Goal: Transaction & Acquisition: Purchase product/service

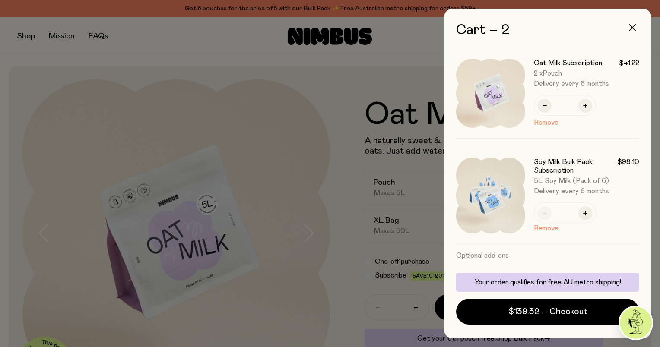
click at [317, 114] on div at bounding box center [330, 173] width 660 height 347
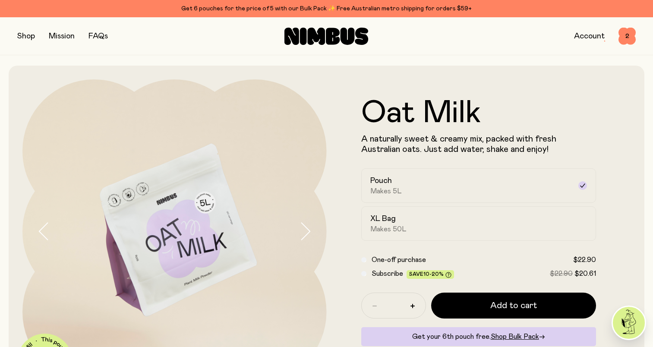
click at [28, 37] on button "button" at bounding box center [26, 36] width 18 height 12
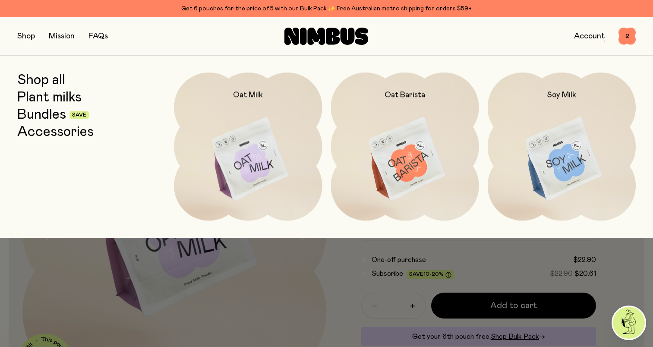
click at [27, 37] on button "button" at bounding box center [26, 36] width 18 height 12
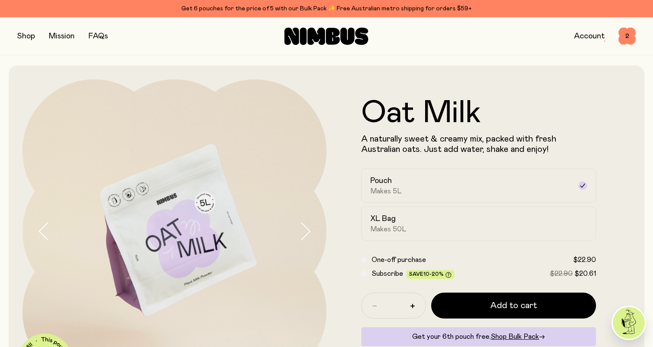
click at [27, 37] on button "button" at bounding box center [26, 36] width 18 height 12
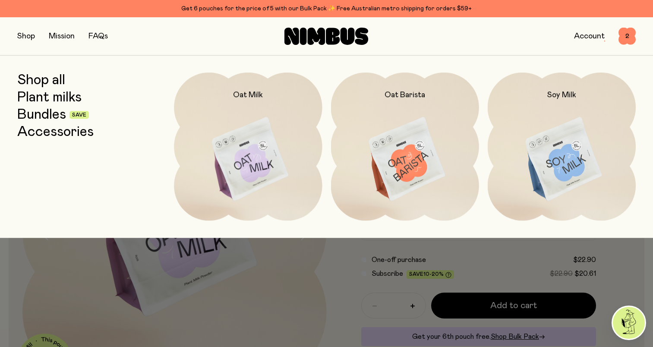
click at [42, 112] on link "Bundles" at bounding box center [41, 115] width 49 height 16
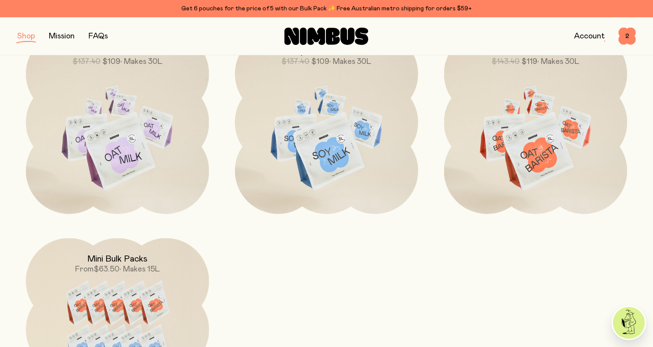
scroll to position [302, 0]
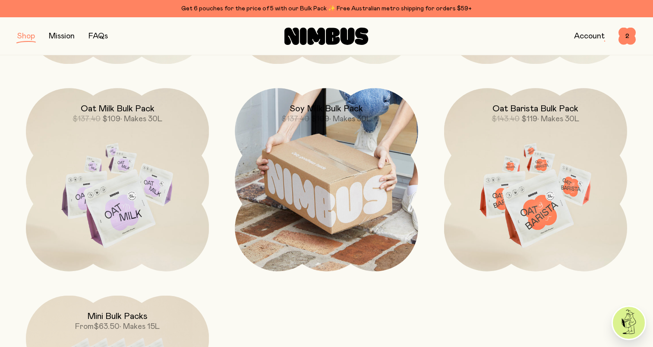
click at [331, 200] on img at bounding box center [326, 179] width 183 height 183
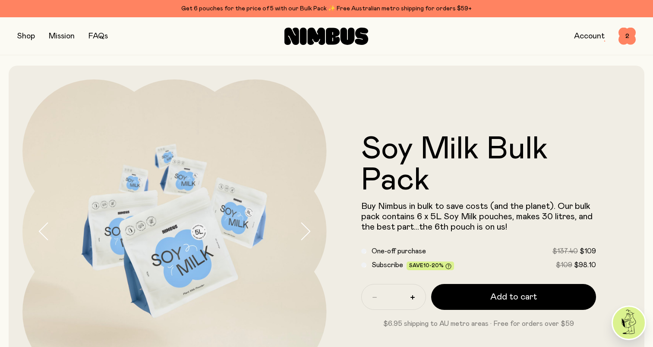
click at [304, 228] on icon "button" at bounding box center [305, 231] width 12 height 18
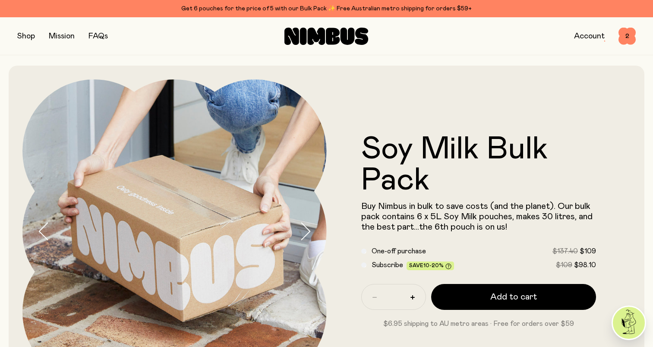
click at [304, 228] on icon "button" at bounding box center [305, 231] width 12 height 18
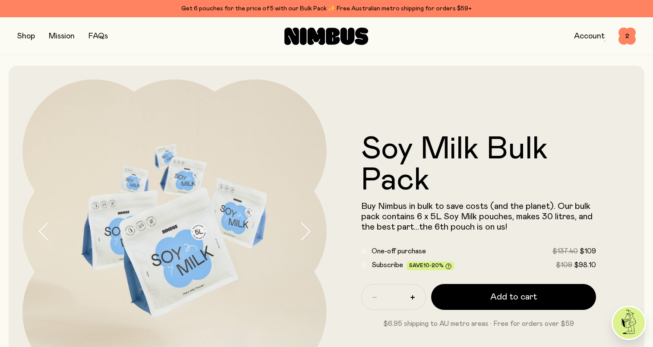
click at [161, 279] on img at bounding box center [174, 231] width 304 height 304
click at [162, 277] on img at bounding box center [174, 231] width 304 height 304
click at [307, 231] on icon "button" at bounding box center [305, 231] width 12 height 18
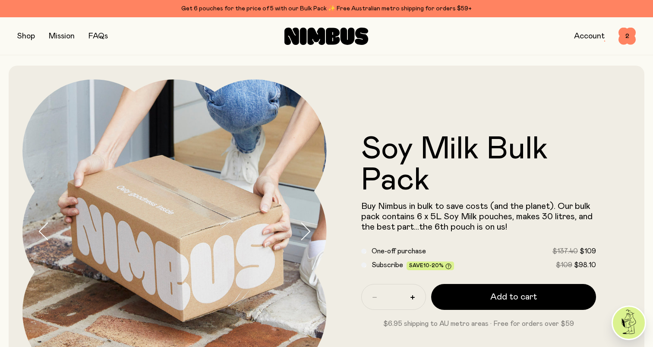
click at [307, 231] on icon "button" at bounding box center [305, 231] width 12 height 18
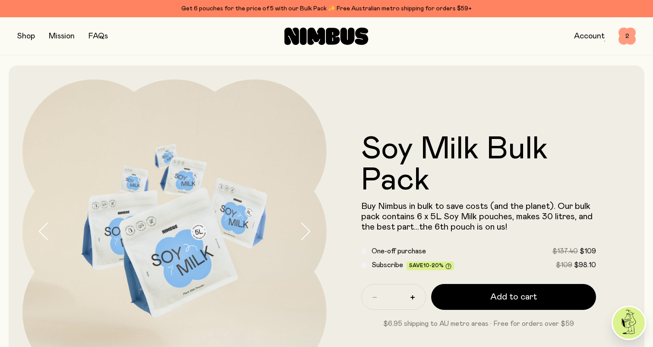
click at [626, 35] on span "2" at bounding box center [627, 36] width 17 height 17
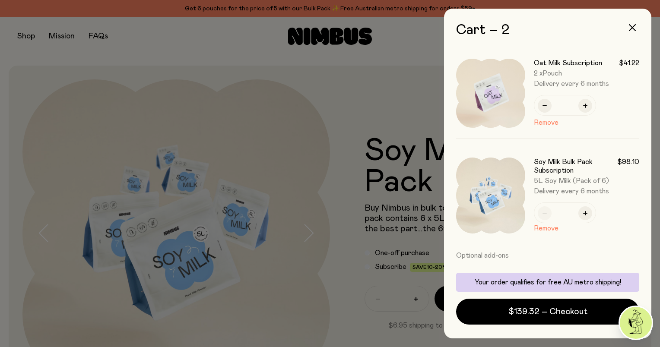
click at [302, 63] on div at bounding box center [330, 173] width 660 height 347
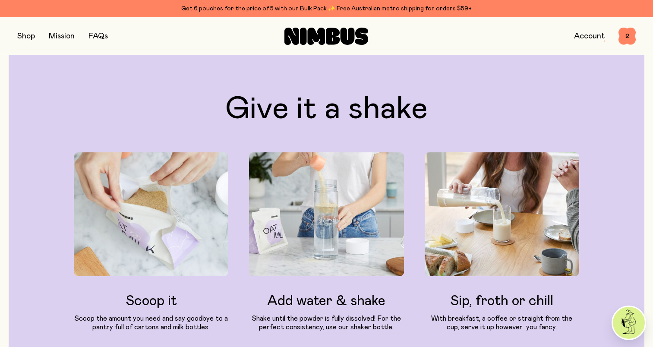
scroll to position [820, 0]
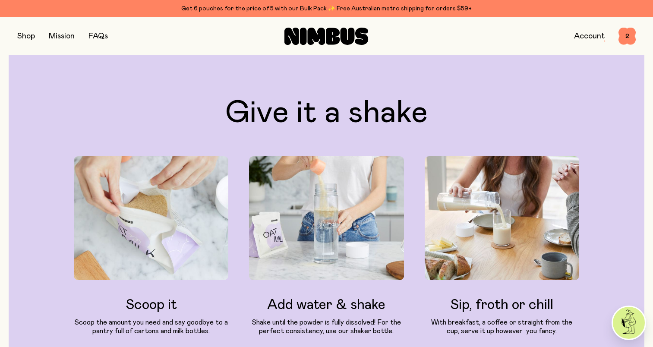
click at [26, 39] on button "button" at bounding box center [26, 36] width 18 height 12
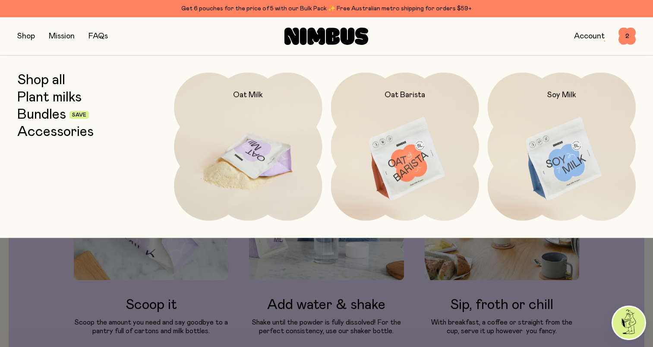
click at [245, 131] on img at bounding box center [248, 160] width 148 height 174
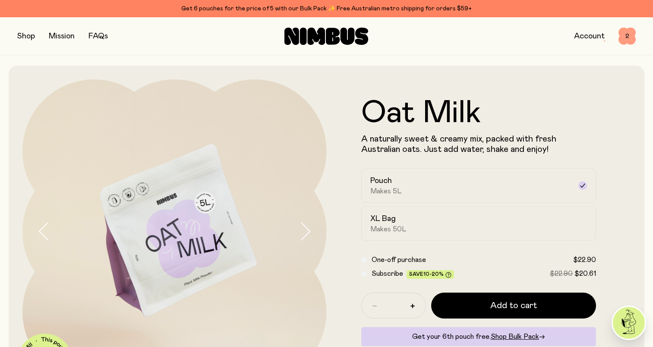
click at [629, 36] on span "2" at bounding box center [627, 36] width 17 height 17
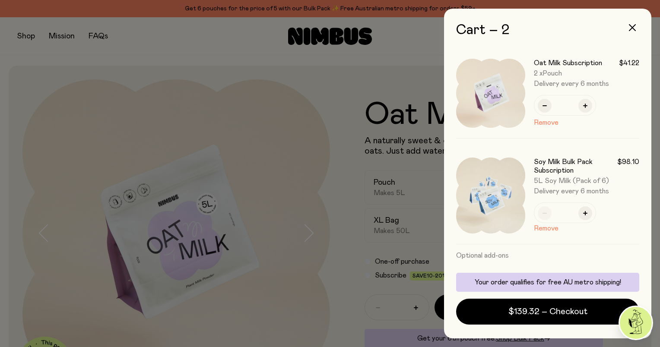
click at [304, 155] on div at bounding box center [330, 173] width 660 height 347
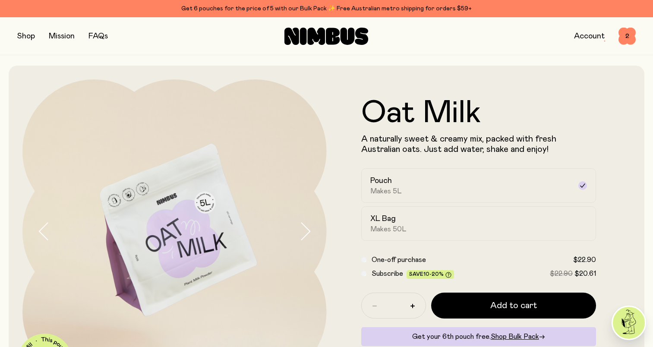
scroll to position [43, 0]
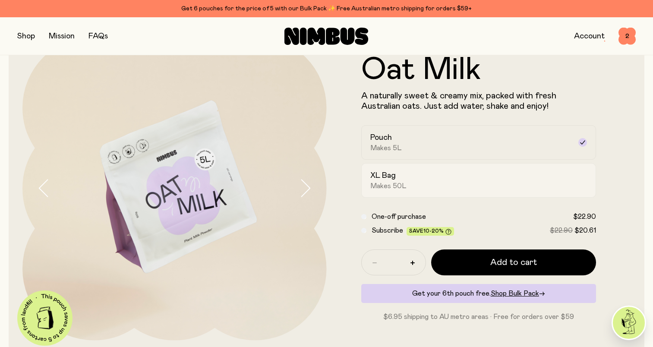
click at [406, 182] on div "XL Bag Makes 50L" at bounding box center [472, 181] width 202 height 20
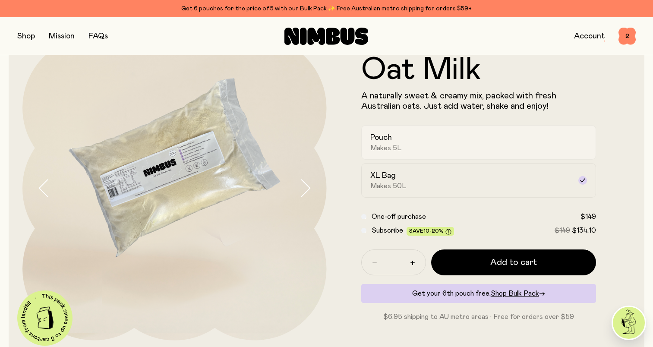
click at [392, 145] on span "Makes 5L" at bounding box center [387, 148] width 32 height 9
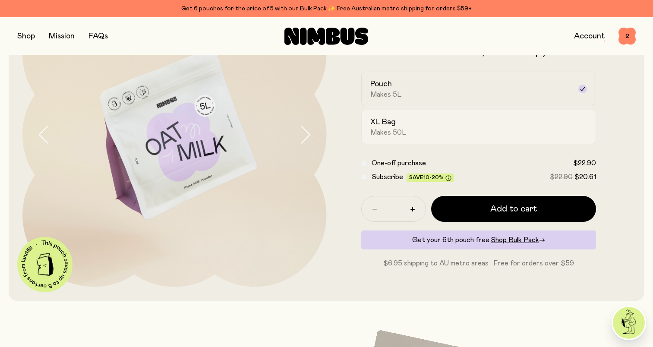
scroll to position [86, 0]
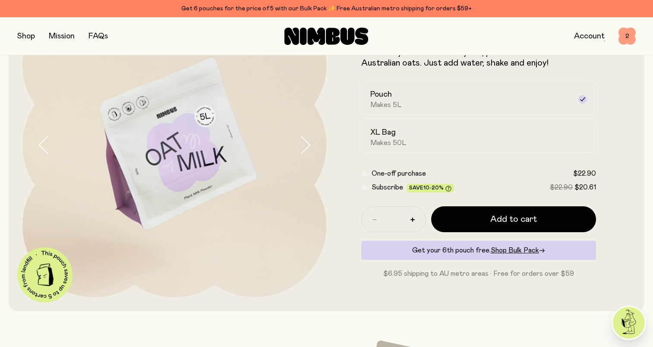
click at [627, 36] on span "2" at bounding box center [627, 36] width 17 height 17
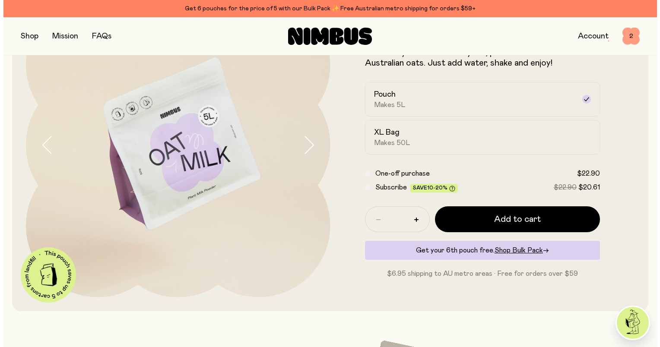
scroll to position [0, 0]
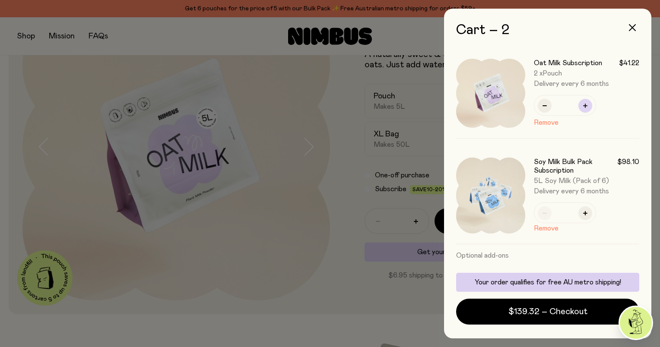
click at [584, 106] on icon "button" at bounding box center [585, 106] width 4 height 4
click at [584, 106] on div "Oat Milk Subscription $41.22 5 x Pouch Delivery every 6 months * Remove" at bounding box center [547, 93] width 183 height 90
click at [584, 106] on icon "button" at bounding box center [585, 106] width 4 height 4
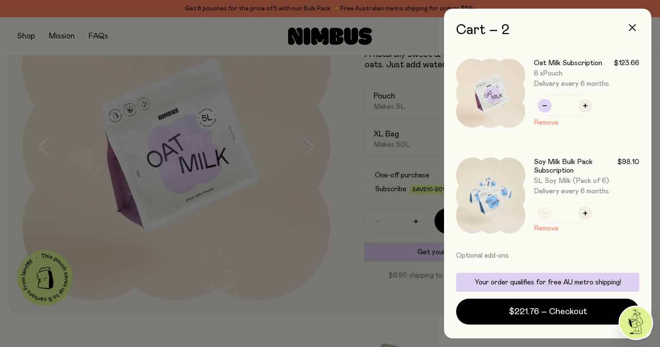
click at [544, 106] on icon "button" at bounding box center [544, 106] width 4 height 4
click at [544, 106] on div "Oat Milk Subscription $103.05 3 x Pouch Delivery every 6 months * Remove" at bounding box center [547, 93] width 183 height 90
click at [544, 106] on icon "button" at bounding box center [544, 106] width 4 height 4
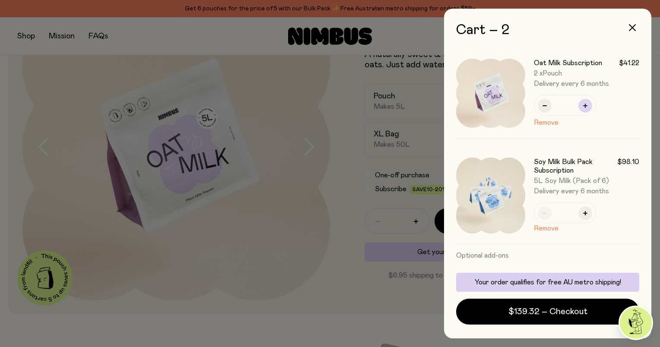
click at [583, 107] on icon "button" at bounding box center [585, 106] width 4 height 4
click at [546, 105] on icon "button" at bounding box center [544, 106] width 4 height 4
type input "*"
click at [328, 149] on div at bounding box center [330, 173] width 660 height 347
